Goal: Task Accomplishment & Management: Complete application form

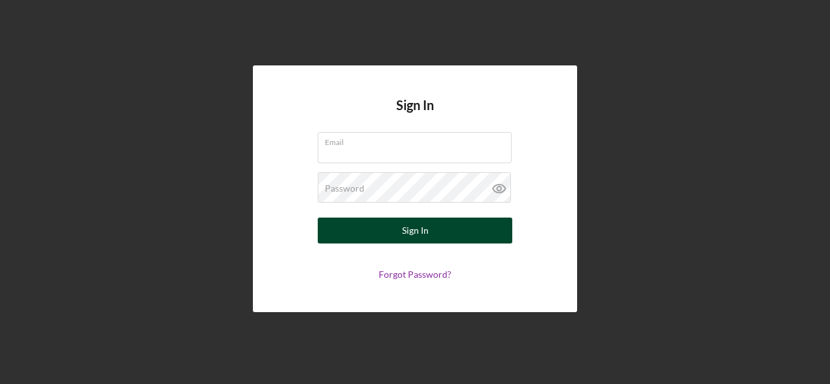
type input "[PERSON_NAME][EMAIL_ADDRESS][DOMAIN_NAME]"
click at [401, 230] on button "Sign In" at bounding box center [415, 231] width 194 height 26
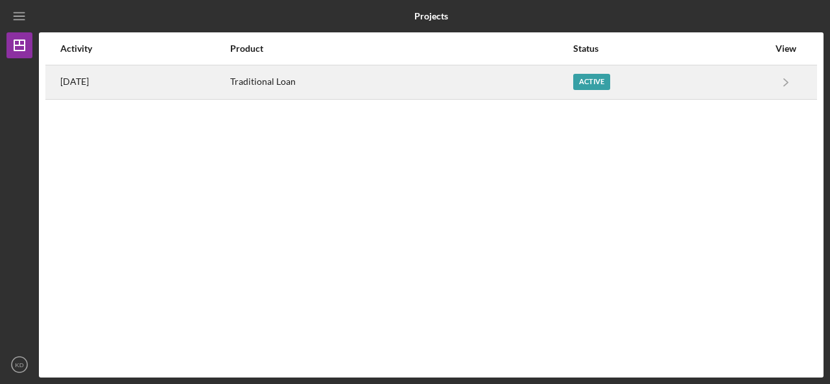
click at [229, 81] on div "[DATE]" at bounding box center [144, 82] width 169 height 32
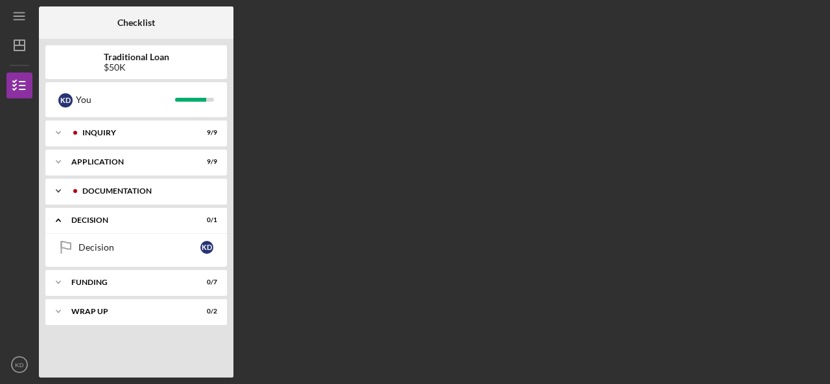
click at [141, 190] on div "Documentation" at bounding box center [146, 191] width 128 height 8
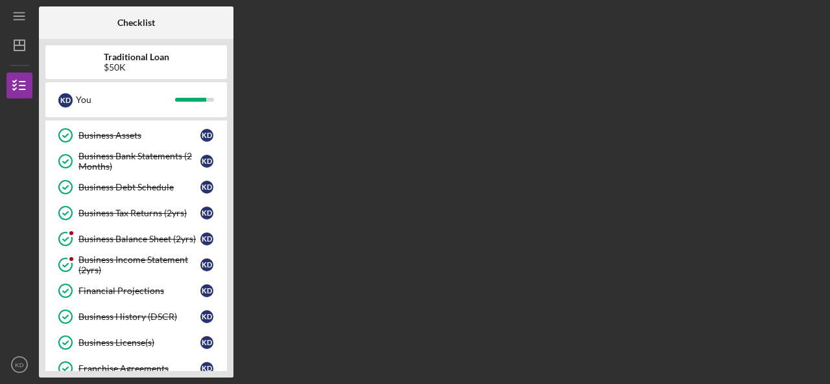
scroll to position [259, 0]
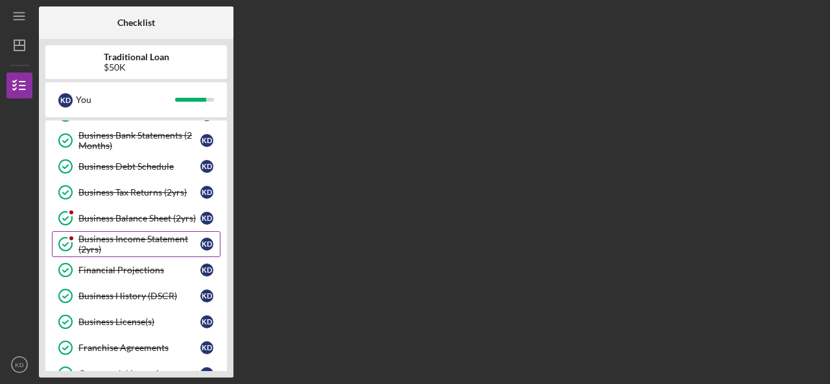
click at [165, 234] on div "Business Income Statement (2yrs)" at bounding box center [139, 244] width 122 height 21
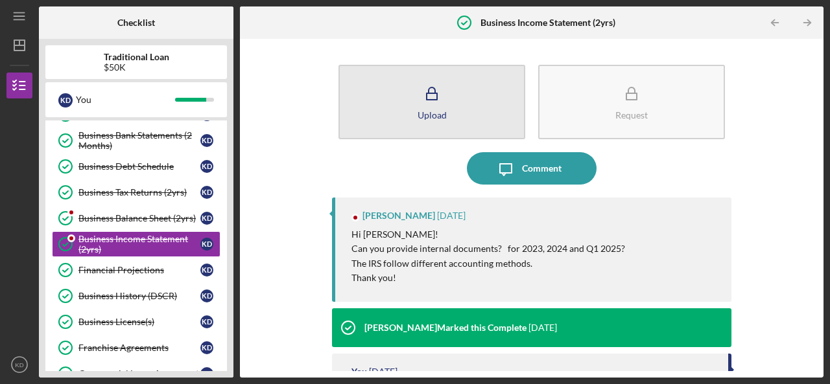
click at [445, 109] on icon "button" at bounding box center [432, 94] width 32 height 32
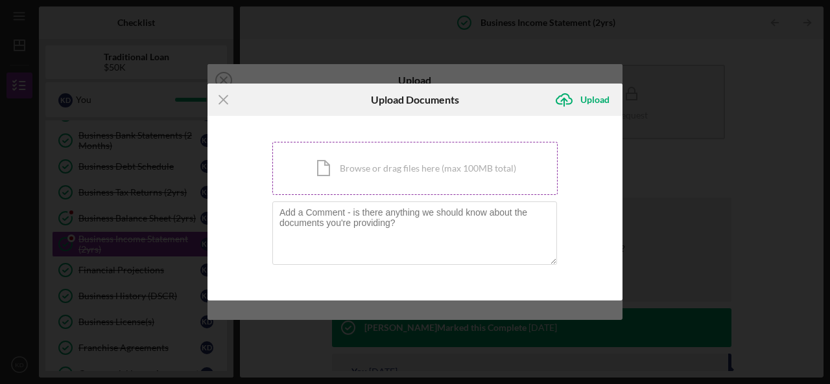
click at [377, 176] on div "Icon/Document Browse or drag files here (max 100MB total) Tap to choose files o…" at bounding box center [414, 168] width 285 height 53
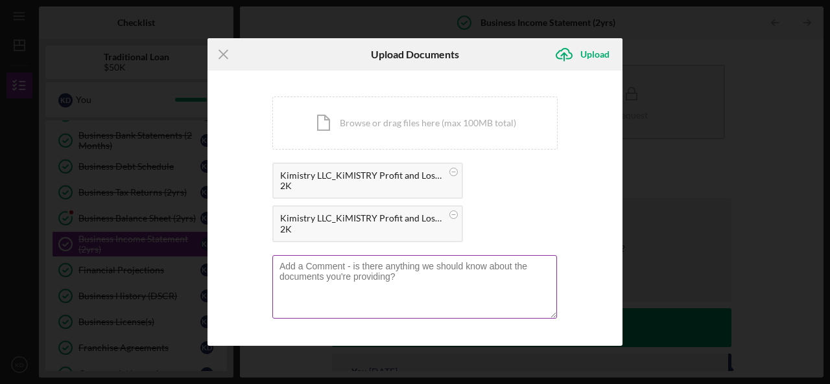
click at [394, 265] on textarea at bounding box center [414, 287] width 285 height 64
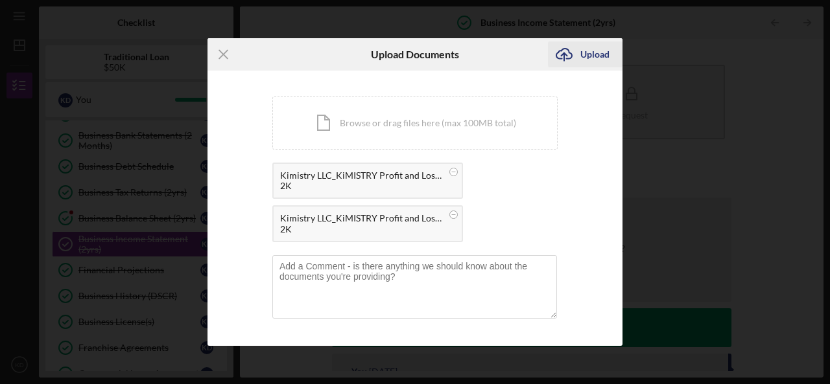
click at [589, 53] on div "Upload" at bounding box center [594, 54] width 29 height 26
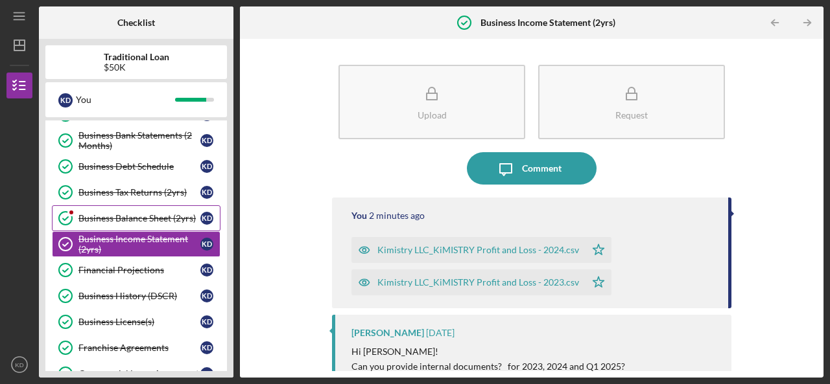
click at [141, 215] on div "Business Balance Sheet (2yrs)" at bounding box center [139, 218] width 122 height 10
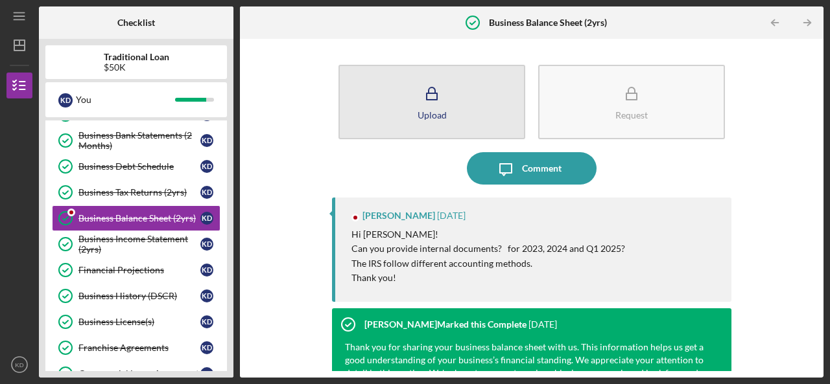
click at [420, 98] on icon "button" at bounding box center [432, 94] width 32 height 32
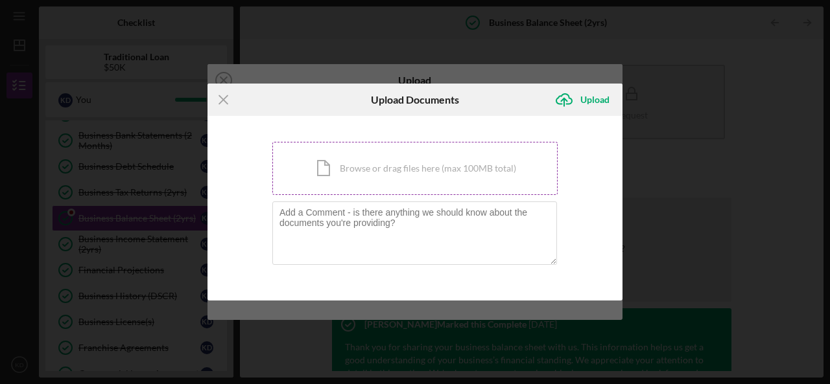
click at [338, 168] on div "Icon/Document Browse or drag files here (max 100MB total) Tap to choose files o…" at bounding box center [414, 168] width 285 height 53
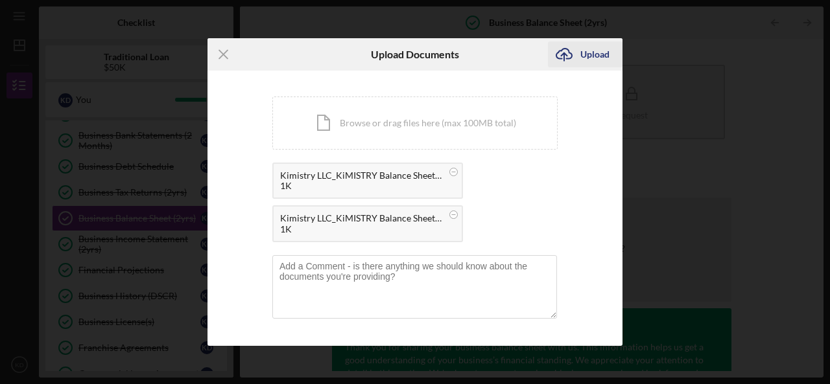
click at [594, 59] on div "Upload" at bounding box center [594, 54] width 29 height 26
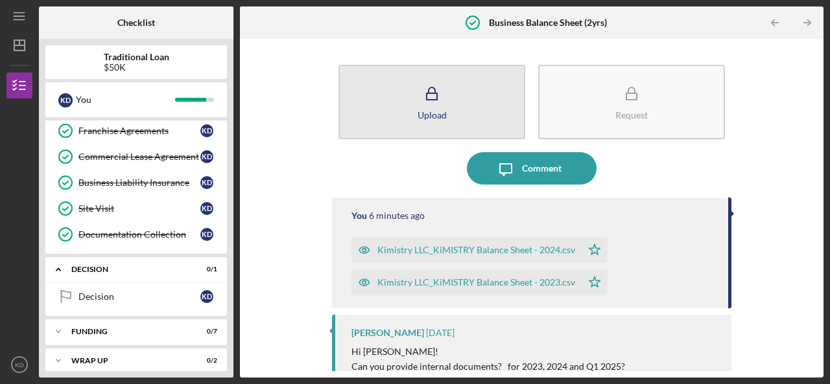
click at [435, 112] on div "Upload" at bounding box center [431, 115] width 29 height 10
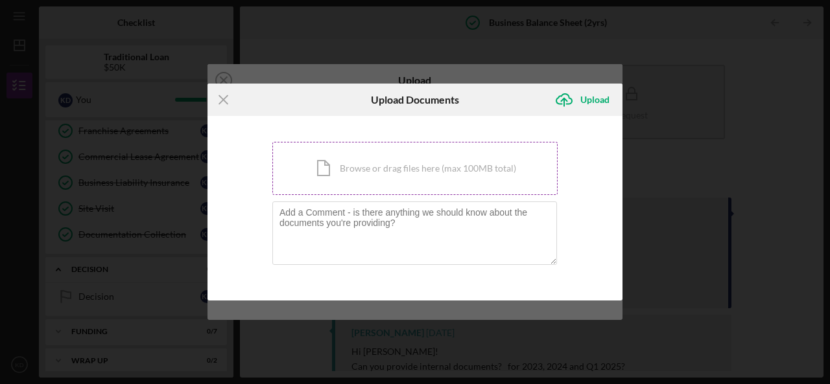
click at [392, 175] on div "Icon/Document Browse or drag files here (max 100MB total) Tap to choose files o…" at bounding box center [414, 168] width 285 height 53
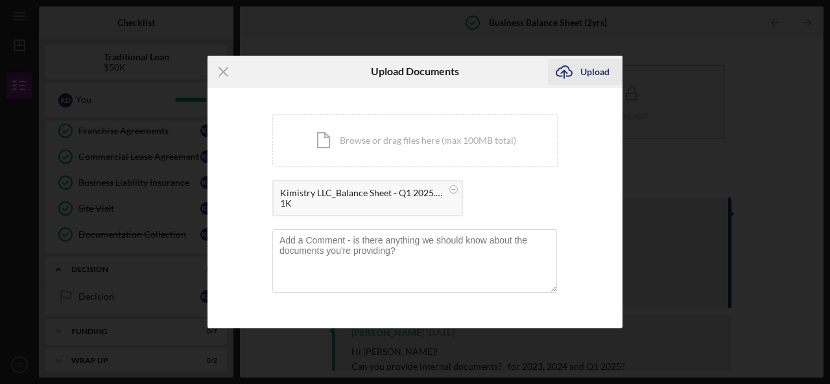
click at [587, 66] on div "Upload" at bounding box center [594, 72] width 29 height 26
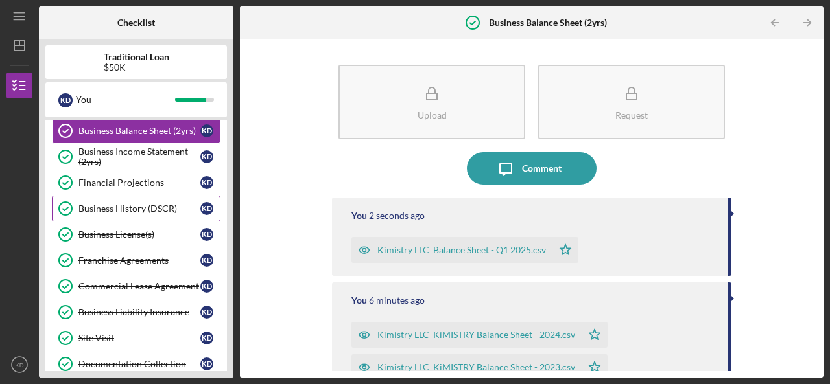
scroll to position [282, 0]
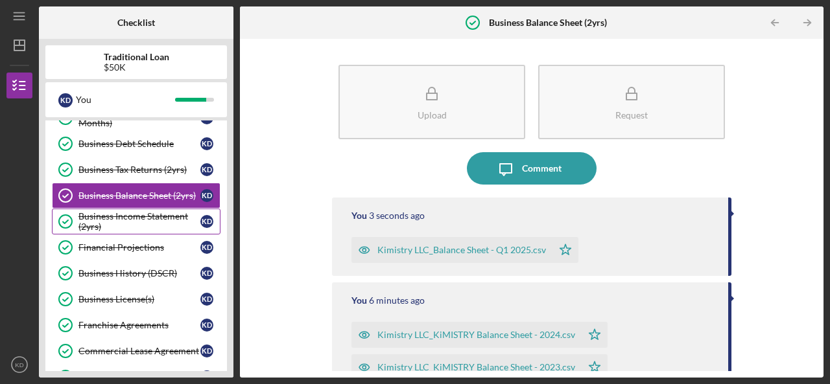
click at [140, 215] on div "Business Income Statement (2yrs)" at bounding box center [139, 221] width 122 height 21
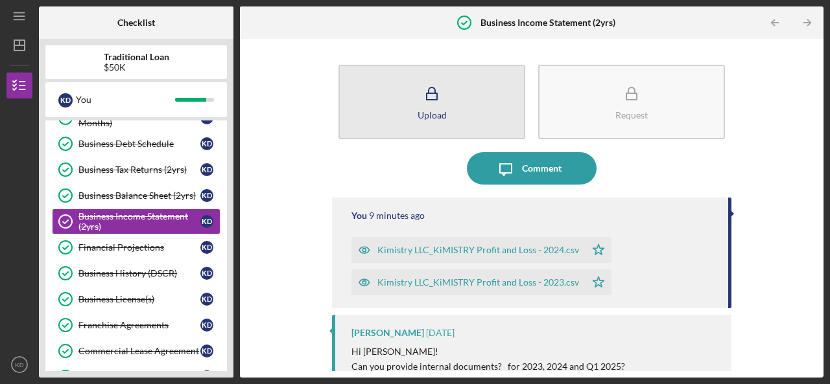
click at [433, 104] on icon "button" at bounding box center [432, 94] width 32 height 32
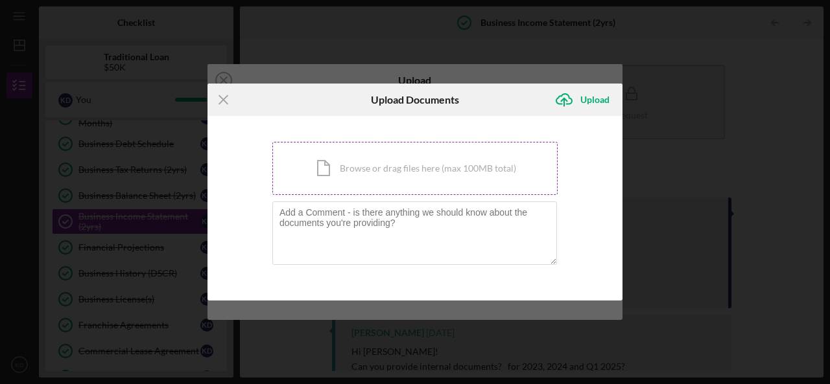
click at [359, 176] on div "Icon/Document Browse or drag files here (max 100MB total) Tap to choose files o…" at bounding box center [414, 168] width 285 height 53
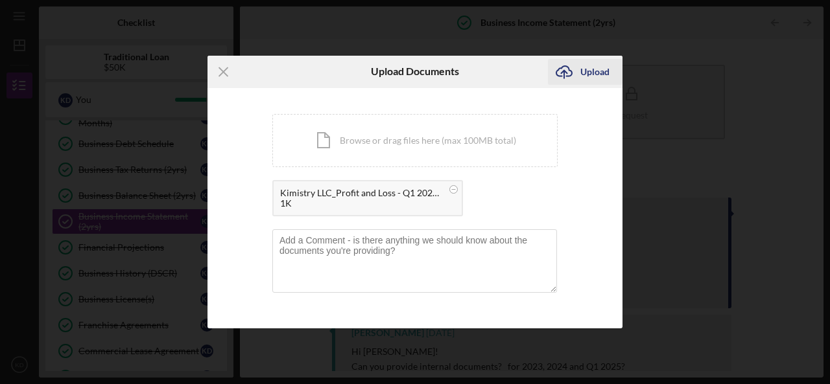
click at [591, 62] on div "Upload" at bounding box center [594, 72] width 29 height 26
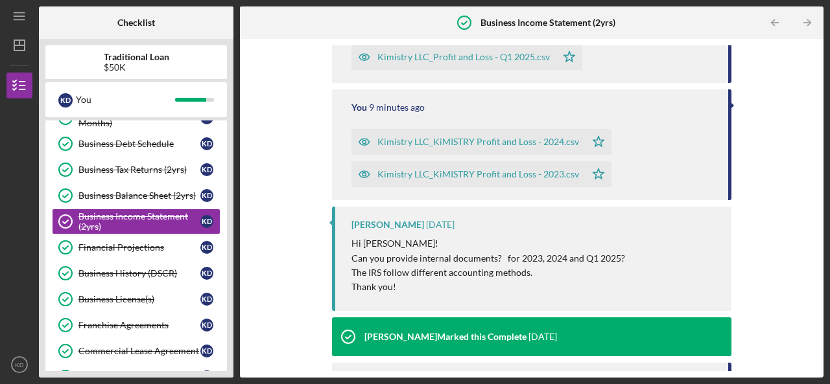
scroll to position [194, 0]
